Goal: Information Seeking & Learning: Check status

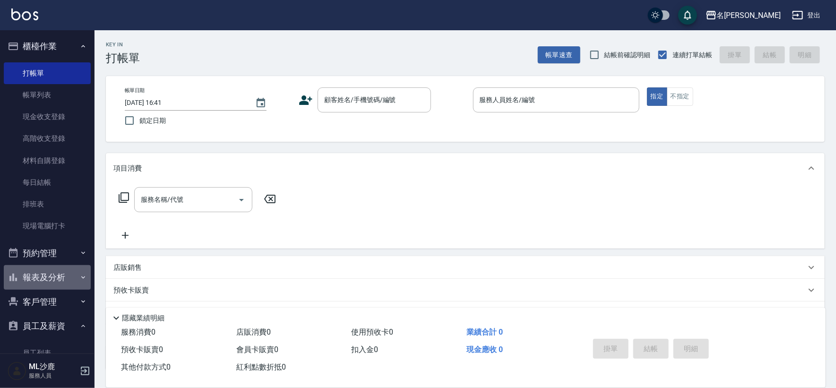
click at [51, 277] on button "報表及分析" at bounding box center [47, 277] width 87 height 25
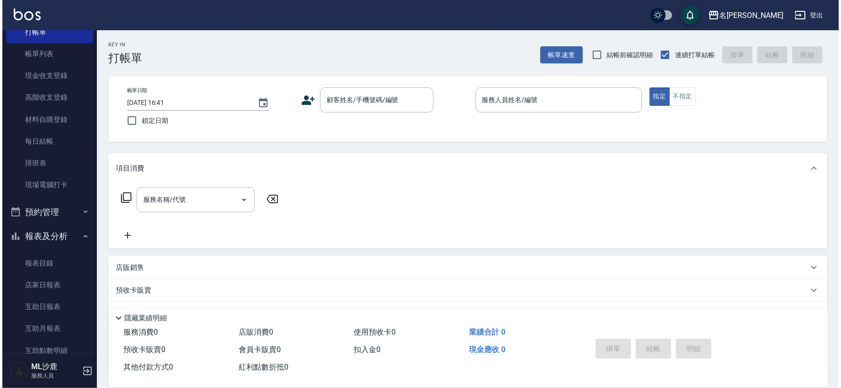
scroll to position [105, 0]
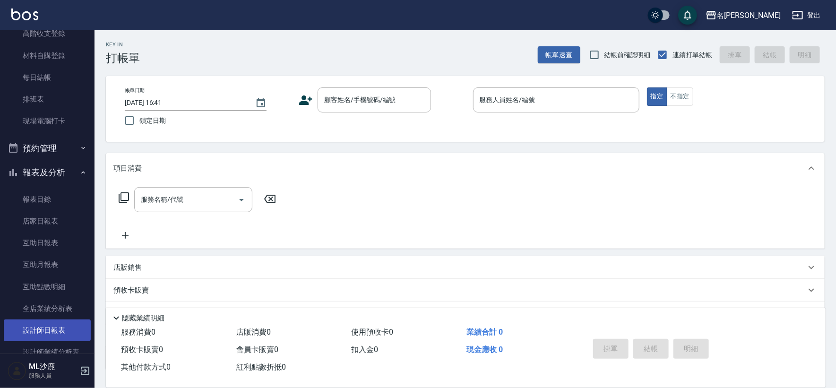
click at [47, 332] on link "設計師日報表" at bounding box center [47, 331] width 87 height 22
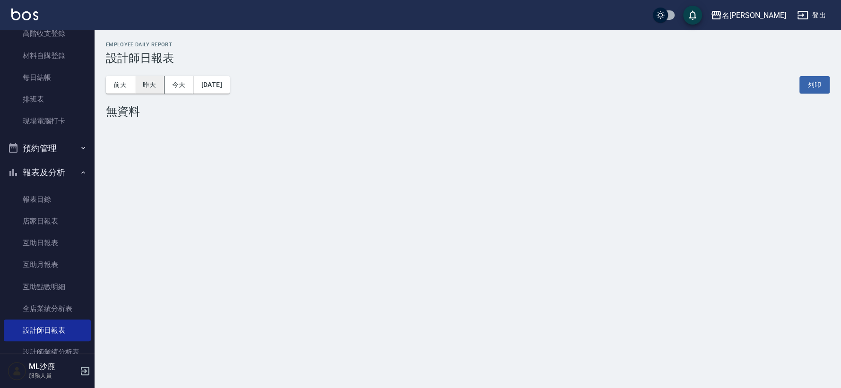
click at [160, 84] on button "昨天" at bounding box center [149, 84] width 29 height 17
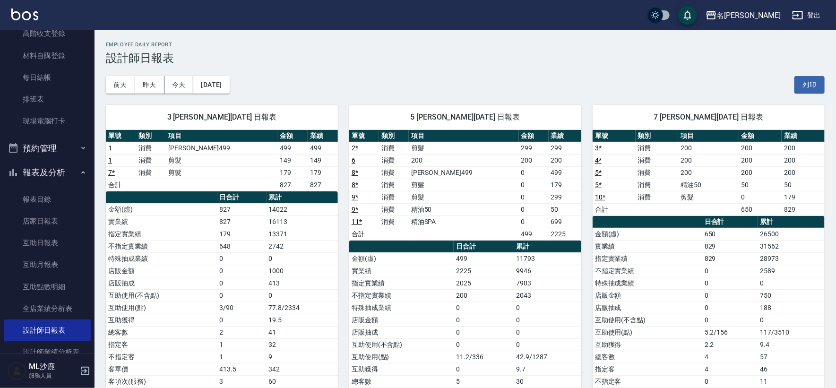
click at [622, 70] on div "[DATE] [DATE] [DATE] [DATE] 列印" at bounding box center [465, 85] width 719 height 40
click at [54, 225] on link "店家日報表" at bounding box center [47, 221] width 87 height 22
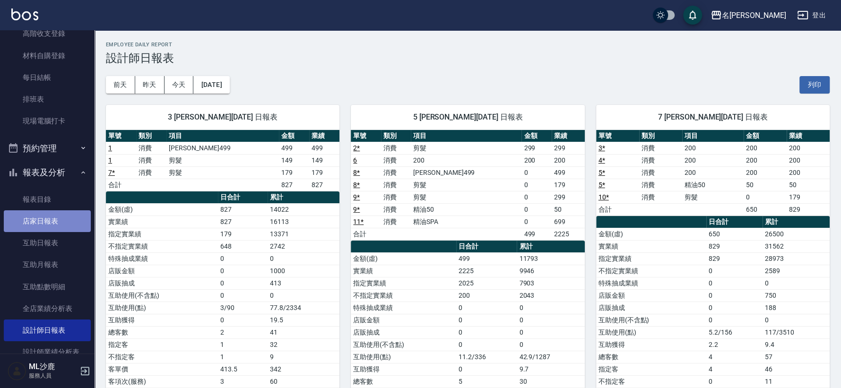
click at [54, 225] on link "店家日報表" at bounding box center [47, 221] width 87 height 22
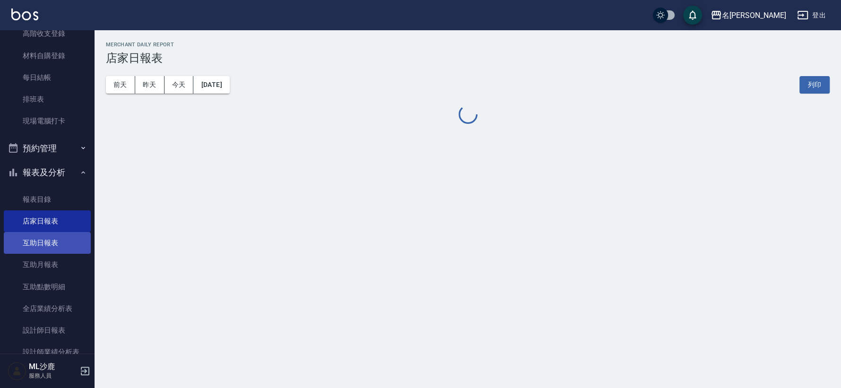
click at [58, 244] on link "互助日報表" at bounding box center [47, 243] width 87 height 22
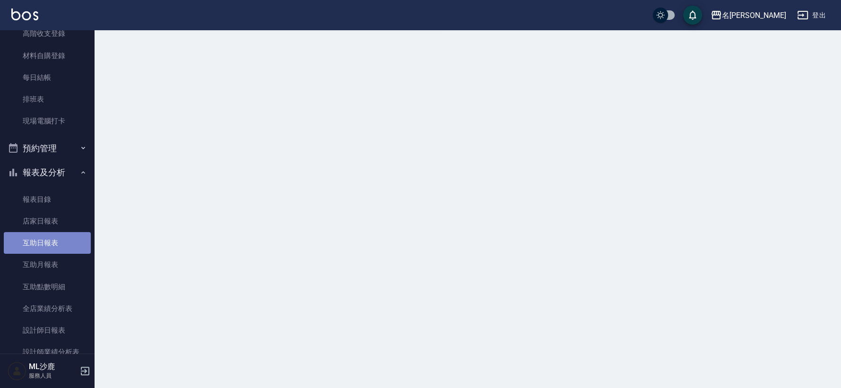
click at [58, 244] on link "互助日報表" at bounding box center [47, 243] width 87 height 22
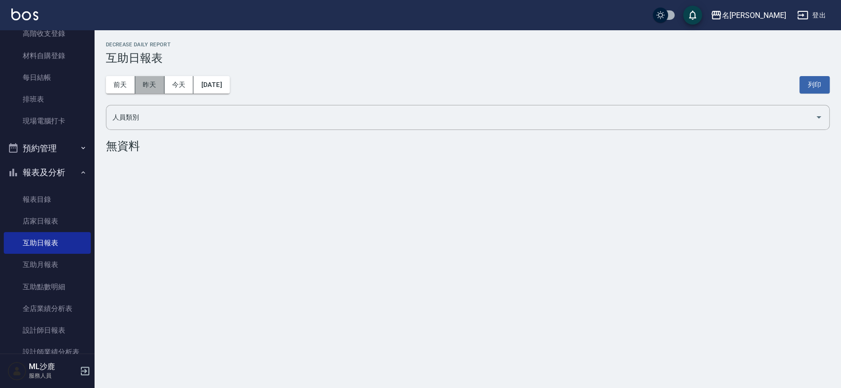
click at [156, 82] on button "昨天" at bounding box center [149, 84] width 29 height 17
